Goal: Information Seeking & Learning: Learn about a topic

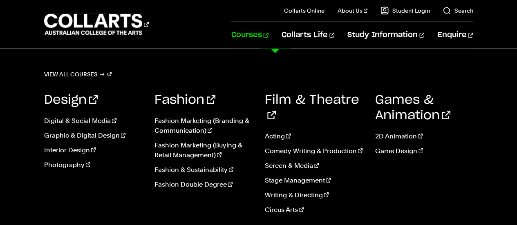
click at [269, 29] on link "Courses" at bounding box center [249, 35] width 37 height 27
click at [64, 101] on link "Design" at bounding box center [71, 100] width 54 height 12
